Goal: Information Seeking & Learning: Learn about a topic

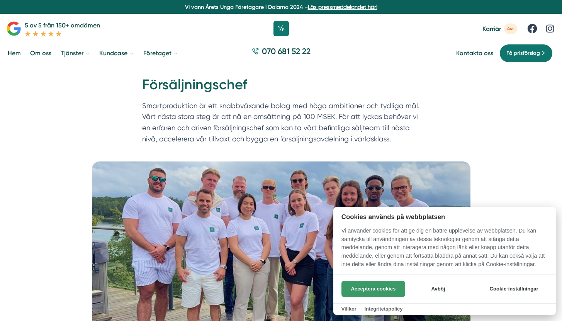
click at [368, 288] on button "Acceptera cookies" at bounding box center [374, 289] width 64 height 16
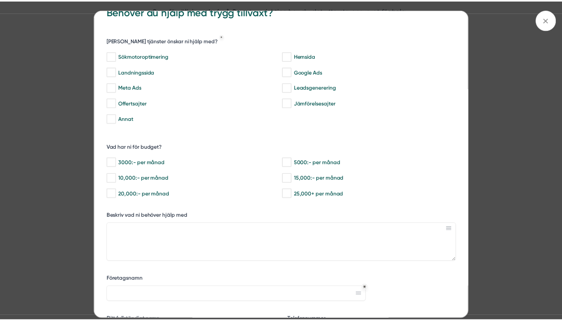
scroll to position [20, 0]
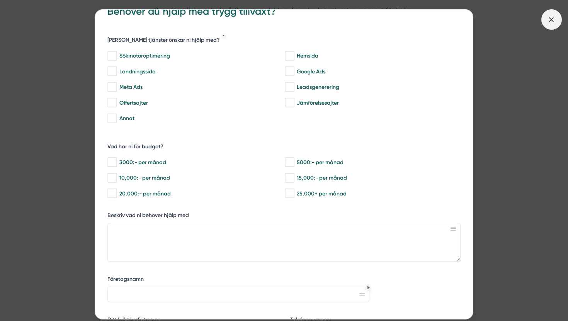
click at [545, 23] on span at bounding box center [551, 19] width 20 height 20
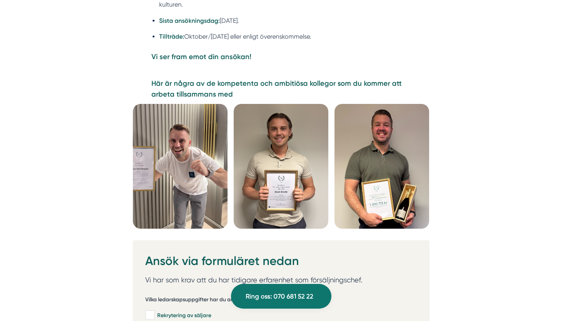
scroll to position [1939, 0]
click at [396, 149] on img at bounding box center [382, 166] width 95 height 125
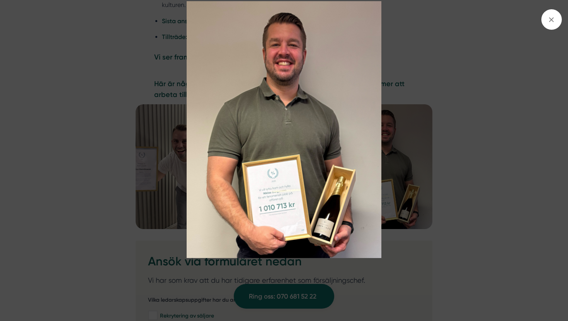
click at [433, 127] on img at bounding box center [284, 129] width 426 height 257
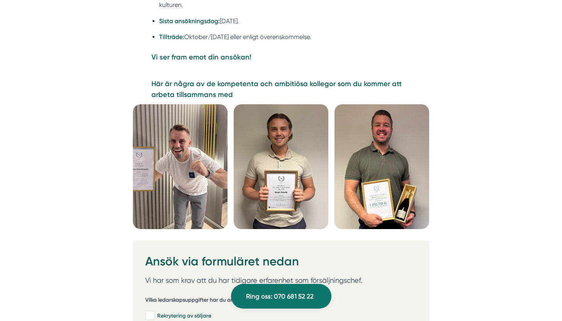
click at [241, 145] on img at bounding box center [281, 166] width 95 height 125
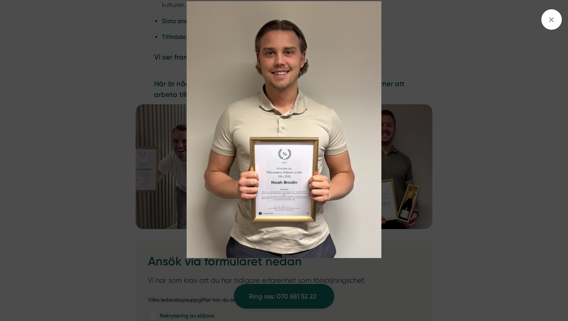
click at [442, 78] on img at bounding box center [284, 129] width 426 height 257
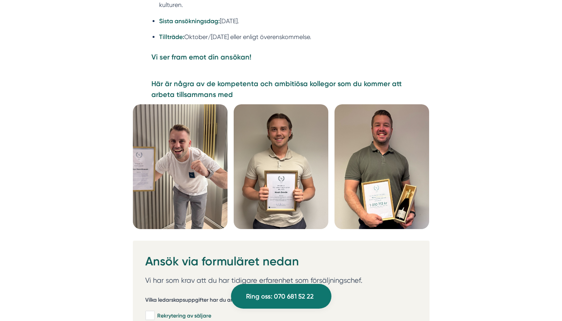
click at [208, 152] on img at bounding box center [180, 166] width 95 height 125
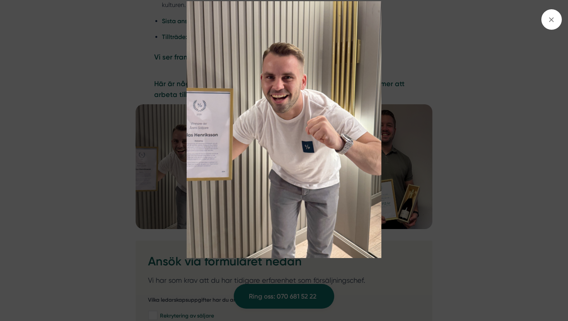
click at [459, 36] on img at bounding box center [284, 129] width 426 height 257
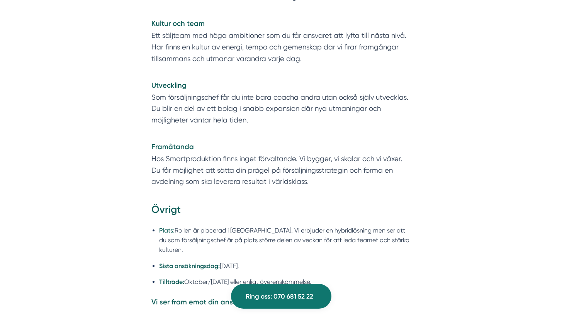
scroll to position [1689, 0]
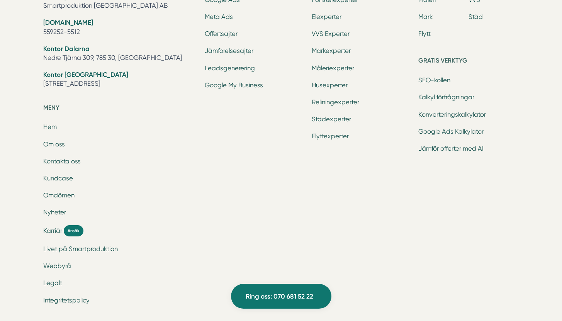
scroll to position [2541, 0]
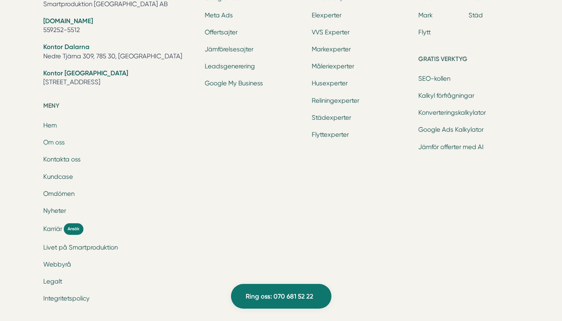
click at [52, 142] on link "Om oss" at bounding box center [54, 142] width 22 height 7
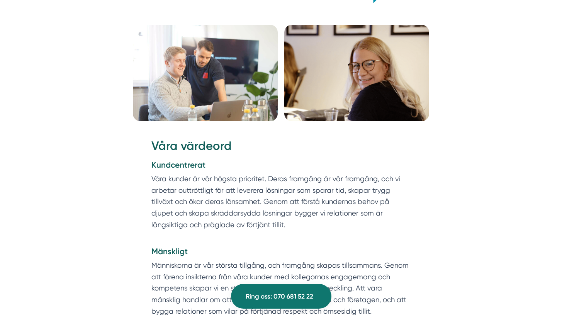
scroll to position [1021, 0]
